Goal: Transaction & Acquisition: Purchase product/service

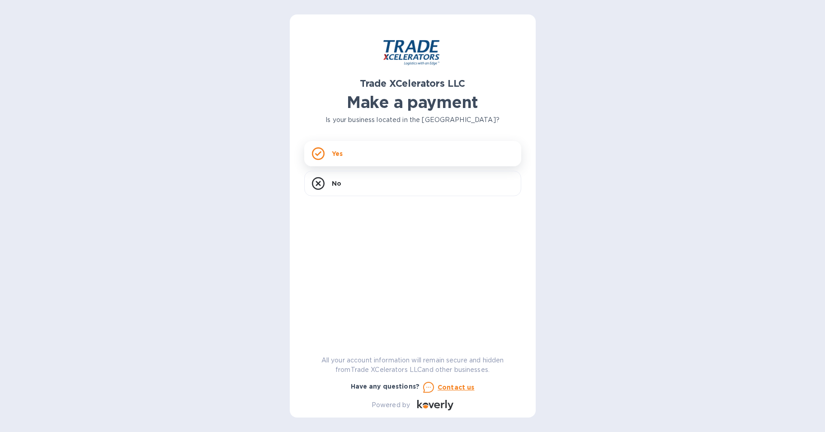
click at [362, 157] on div "Yes" at bounding box center [412, 153] width 217 height 25
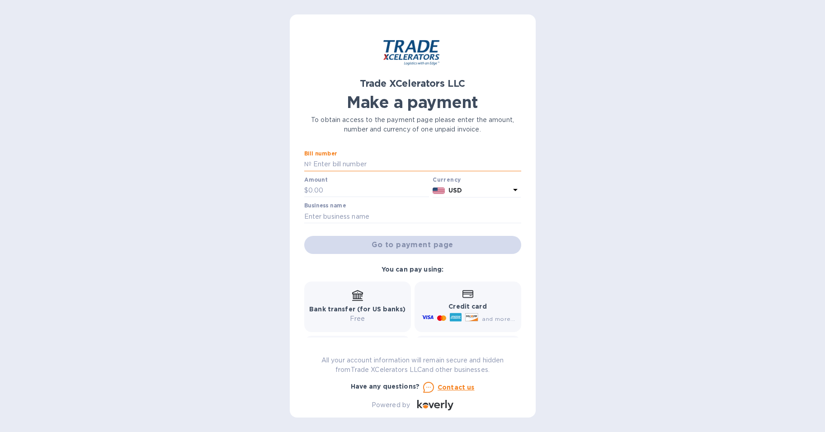
click at [357, 162] on input "text" at bounding box center [416, 165] width 210 height 14
click at [375, 126] on p "To obtain access to the payment page please enter the amount, number and curren…" at bounding box center [412, 124] width 217 height 19
click at [322, 163] on input "text" at bounding box center [416, 165] width 210 height 14
click at [357, 116] on p "To obtain access to the payment page please enter the amount, number and curren…" at bounding box center [412, 124] width 217 height 19
click at [321, 162] on input "text" at bounding box center [416, 165] width 210 height 14
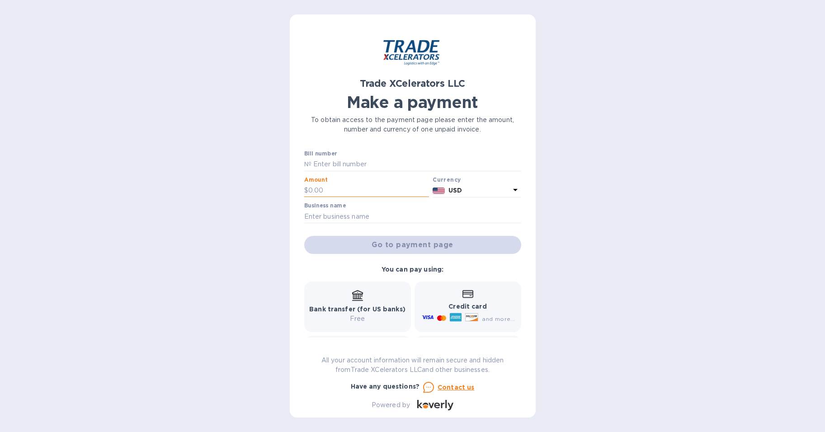
click at [314, 193] on input "text" at bounding box center [368, 191] width 121 height 14
drag, startPoint x: 326, startPoint y: 216, endPoint x: 323, endPoint y: 184, distance: 32.6
click at [326, 216] on input "text" at bounding box center [412, 217] width 217 height 14
click at [333, 165] on input "text" at bounding box center [416, 165] width 210 height 14
click at [273, 167] on div "Trade XCelerators LLC Make a payment To obtain access to the payment page pleas…" at bounding box center [412, 216] width 825 height 432
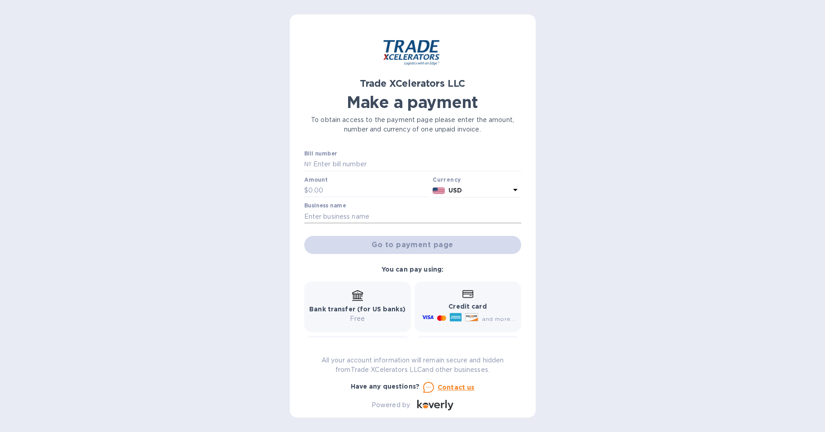
click at [356, 216] on input "text" at bounding box center [412, 217] width 217 height 14
click at [221, 187] on div "Trade XCelerators LLC Make a payment To obtain access to the payment page pleas…" at bounding box center [412, 216] width 825 height 432
click at [322, 160] on input "text" at bounding box center [416, 165] width 210 height 14
click at [312, 158] on input "text" at bounding box center [416, 165] width 210 height 14
paste input "6507391-1"
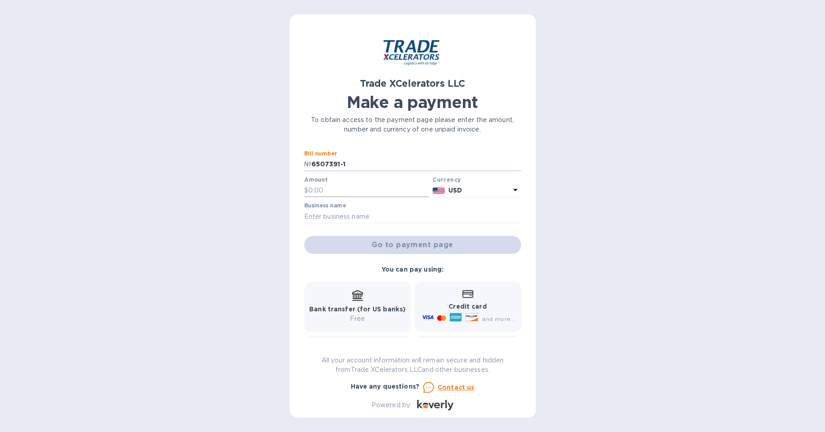
type input "6507391-1"
click at [327, 184] on input "text" at bounding box center [368, 191] width 121 height 14
type input "600"
click at [343, 212] on input "text" at bounding box center [412, 217] width 217 height 14
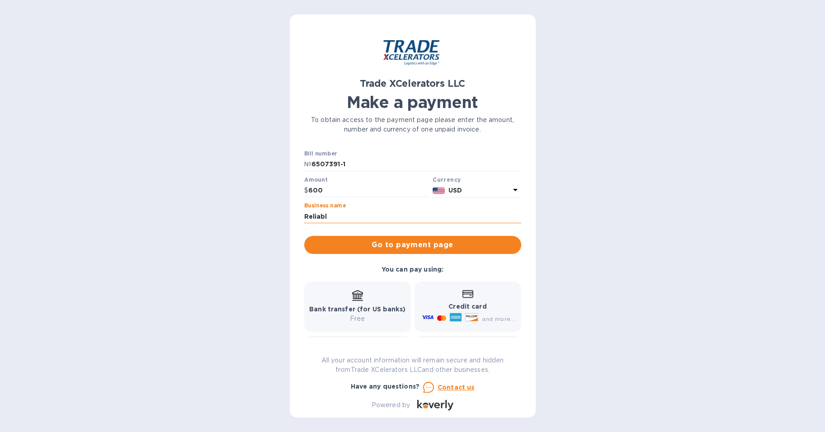
type input "Reliable Trading, Inc."
click at [410, 244] on span "Go to payment page" at bounding box center [412, 245] width 202 height 11
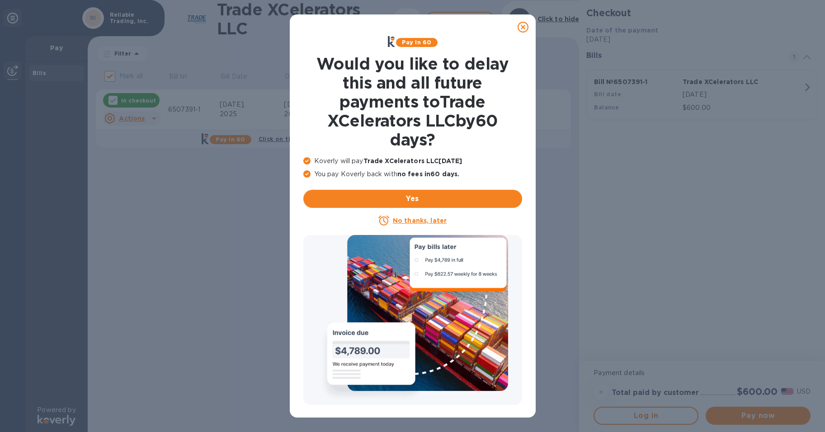
click at [524, 27] on icon at bounding box center [522, 27] width 11 height 11
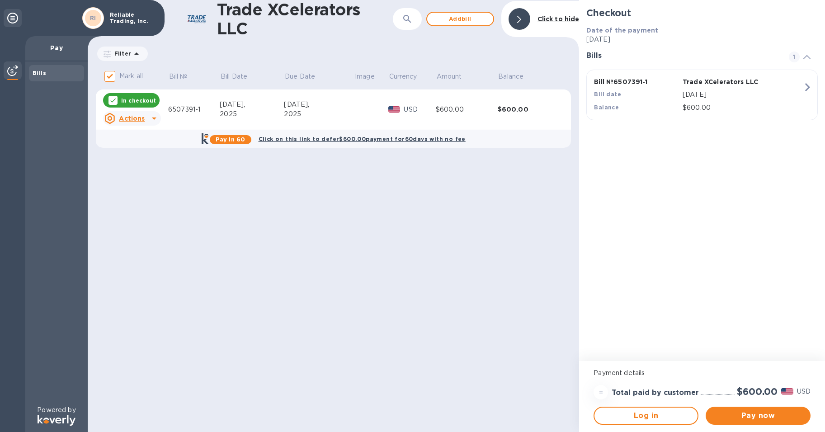
click at [149, 122] on icon at bounding box center [154, 118] width 11 height 11
click at [148, 156] on b "Open bill" at bounding box center [143, 154] width 30 height 7
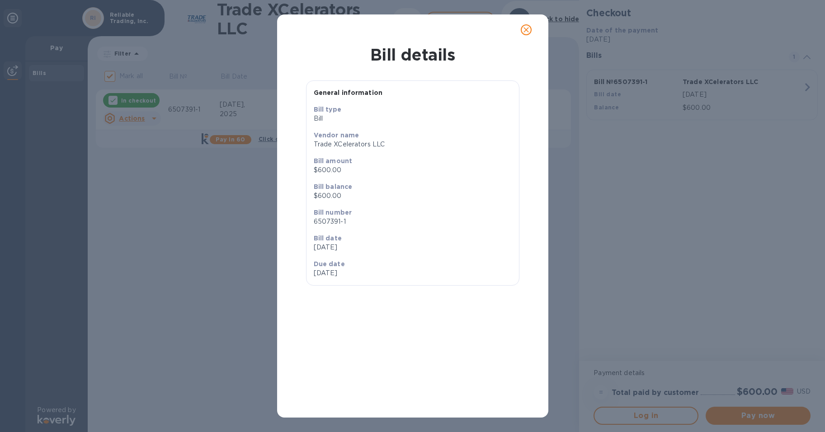
click at [528, 28] on icon "close" at bounding box center [525, 29] width 9 height 9
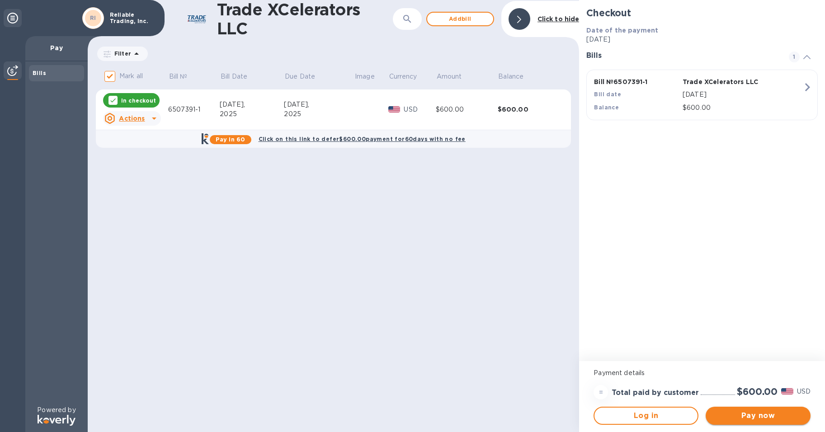
click at [744, 415] on span "Pay now" at bounding box center [758, 415] width 90 height 11
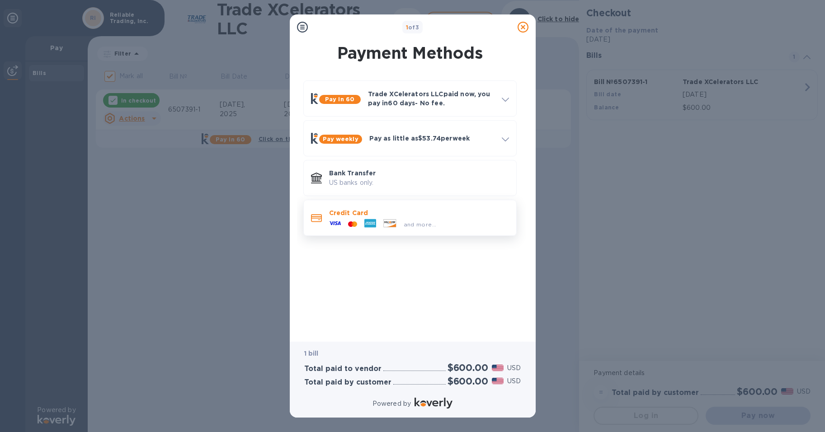
click at [371, 215] on p "Credit Card" at bounding box center [419, 212] width 180 height 9
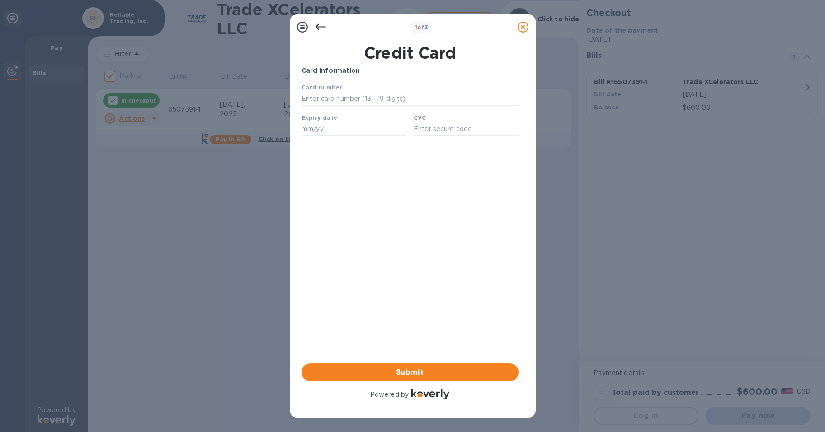
click at [331, 91] on b "Card number" at bounding box center [321, 87] width 41 height 7
click at [327, 102] on input "text" at bounding box center [409, 99] width 217 height 14
type input "[CREDIT_CARD_NUMBER]"
type input "08/29"
type input "8694"
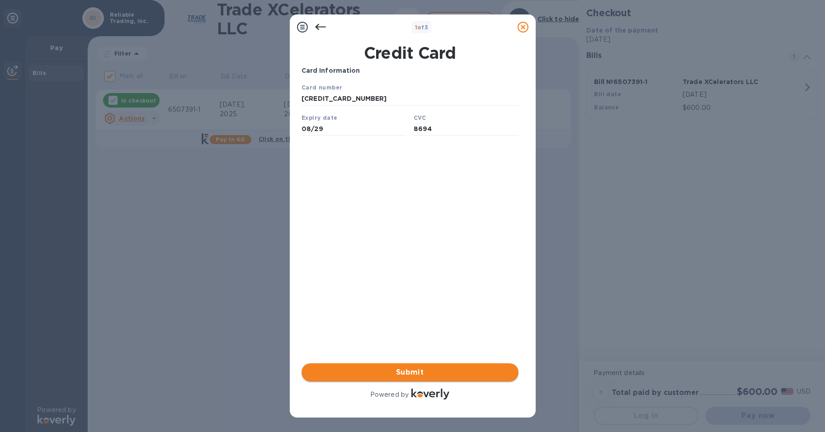
click at [429, 367] on span "Submit" at bounding box center [410, 372] width 202 height 11
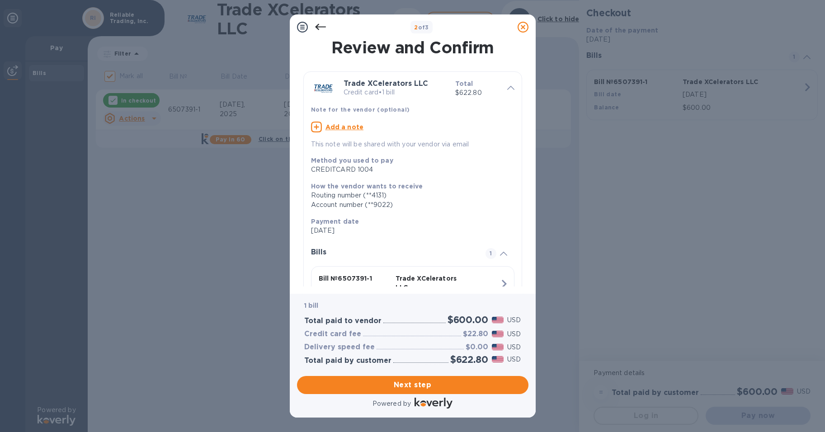
click at [317, 23] on icon at bounding box center [320, 27] width 11 height 11
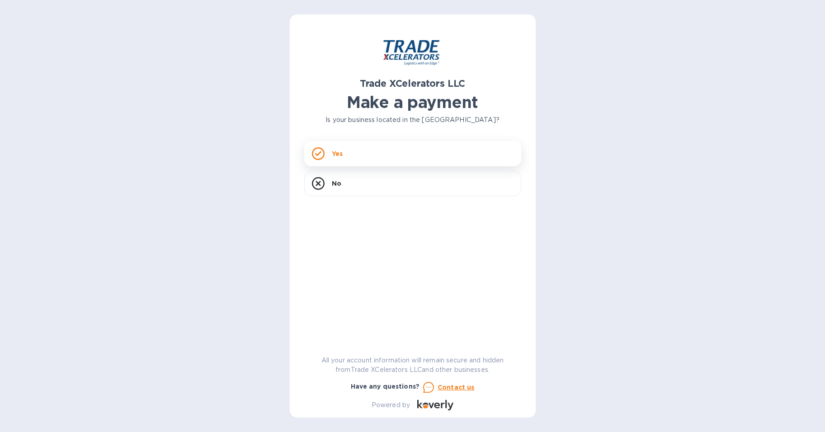
click at [411, 143] on div "Yes" at bounding box center [412, 153] width 217 height 25
